Goal: Find specific page/section: Find specific page/section

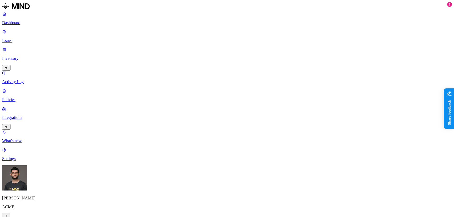
drag, startPoint x: 251, startPoint y: 135, endPoint x: 199, endPoint y: 132, distance: 51.8
click at [23, 30] on link "Issues" at bounding box center [226, 36] width 449 height 14
click at [24, 12] on link at bounding box center [226, 6] width 449 height 9
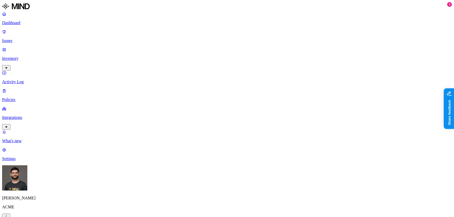
drag, startPoint x: 151, startPoint y: 136, endPoint x: 70, endPoint y: 92, distance: 92.1
